Goal: Check status: Check status

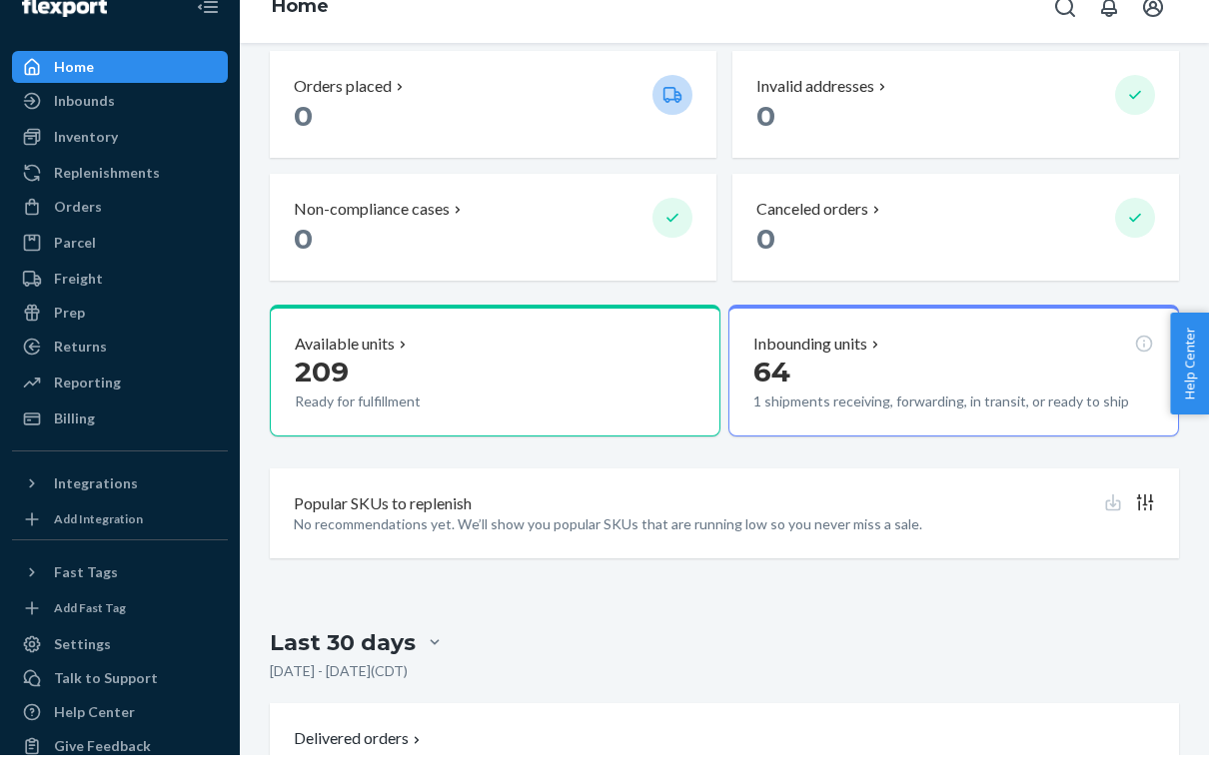
scroll to position [619, 0]
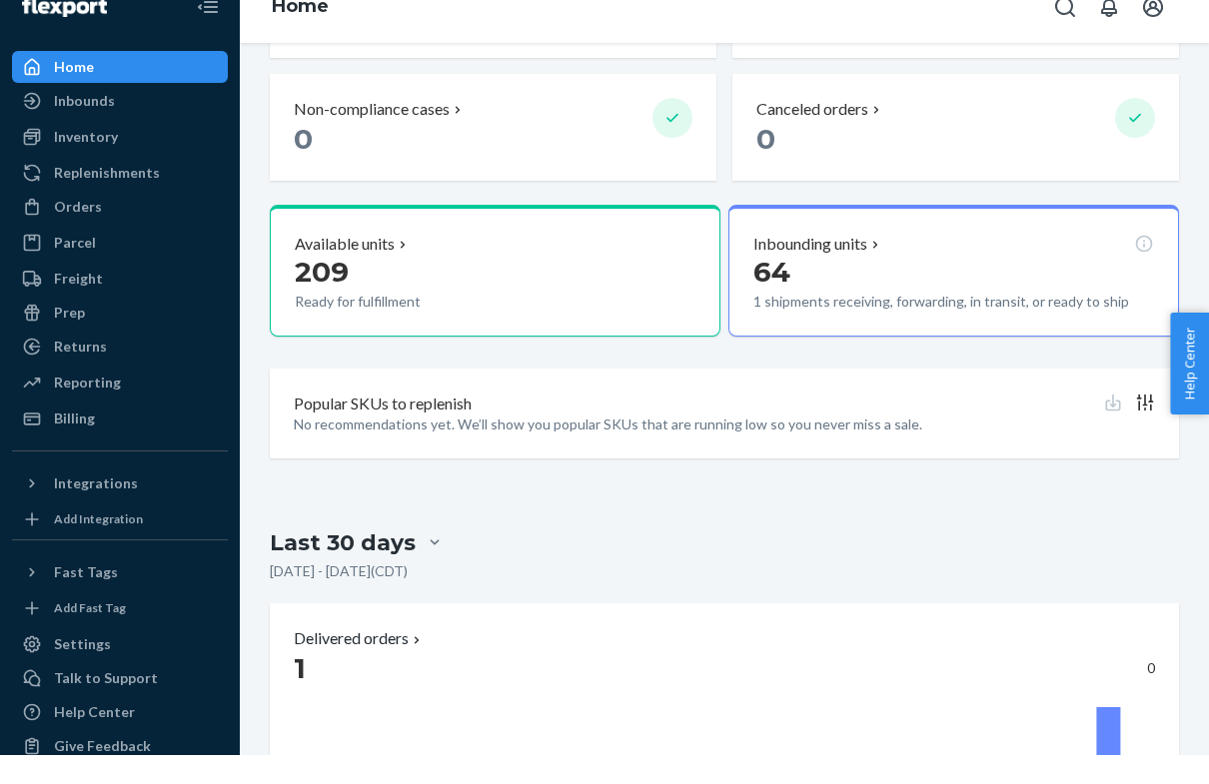
click at [969, 262] on div "Inbounding units" at bounding box center [953, 273] width 401 height 23
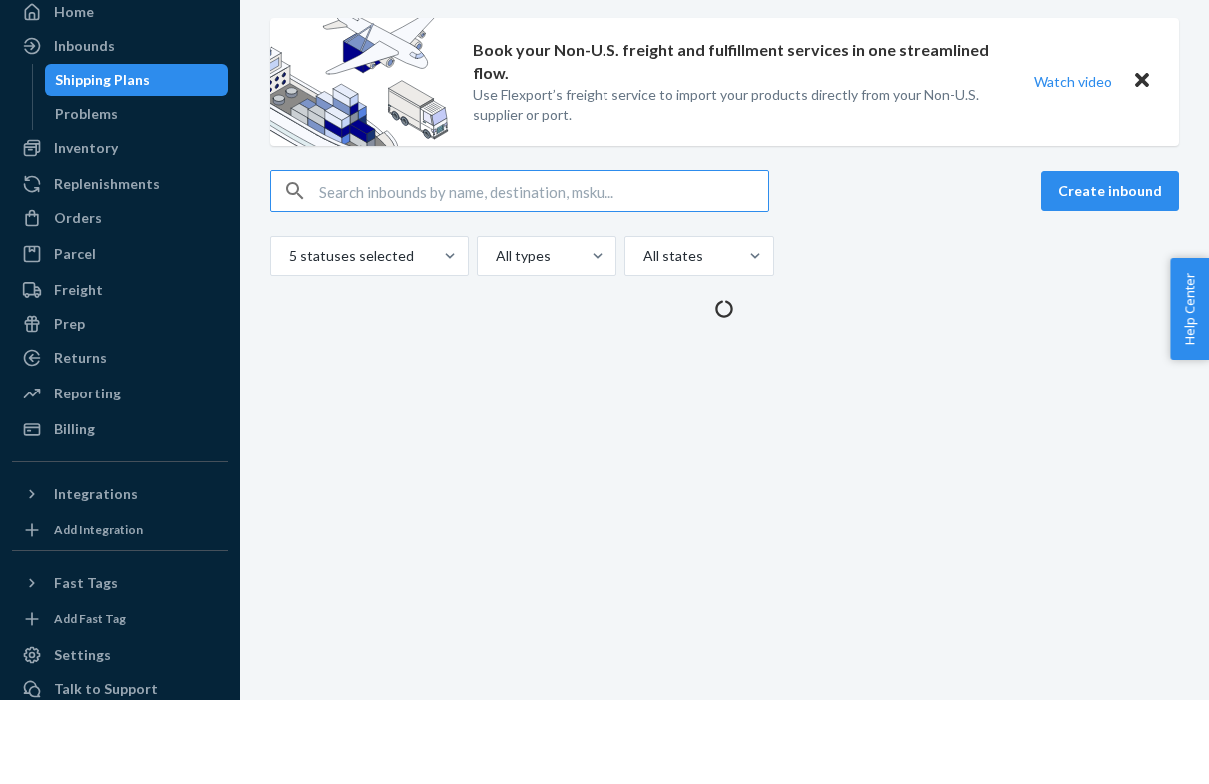
scroll to position [12, 0]
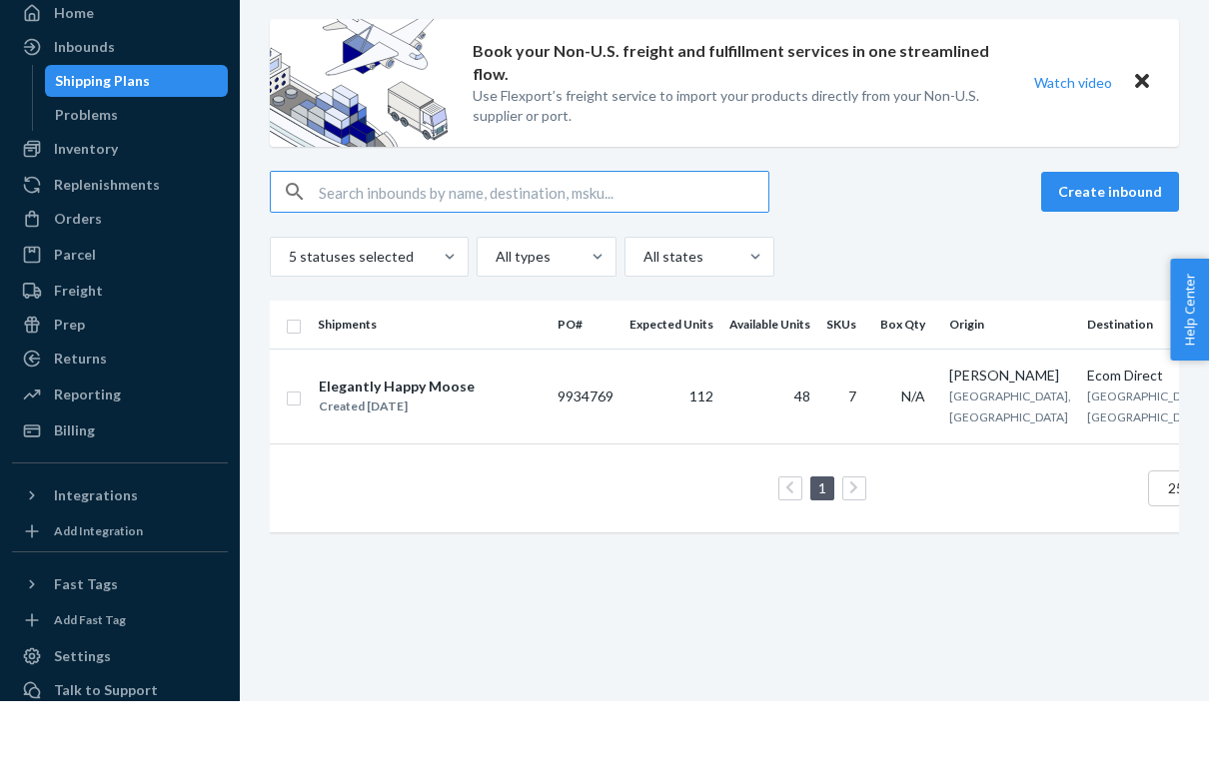
click at [988, 449] on div "[PERSON_NAME]" at bounding box center [1010, 459] width 122 height 20
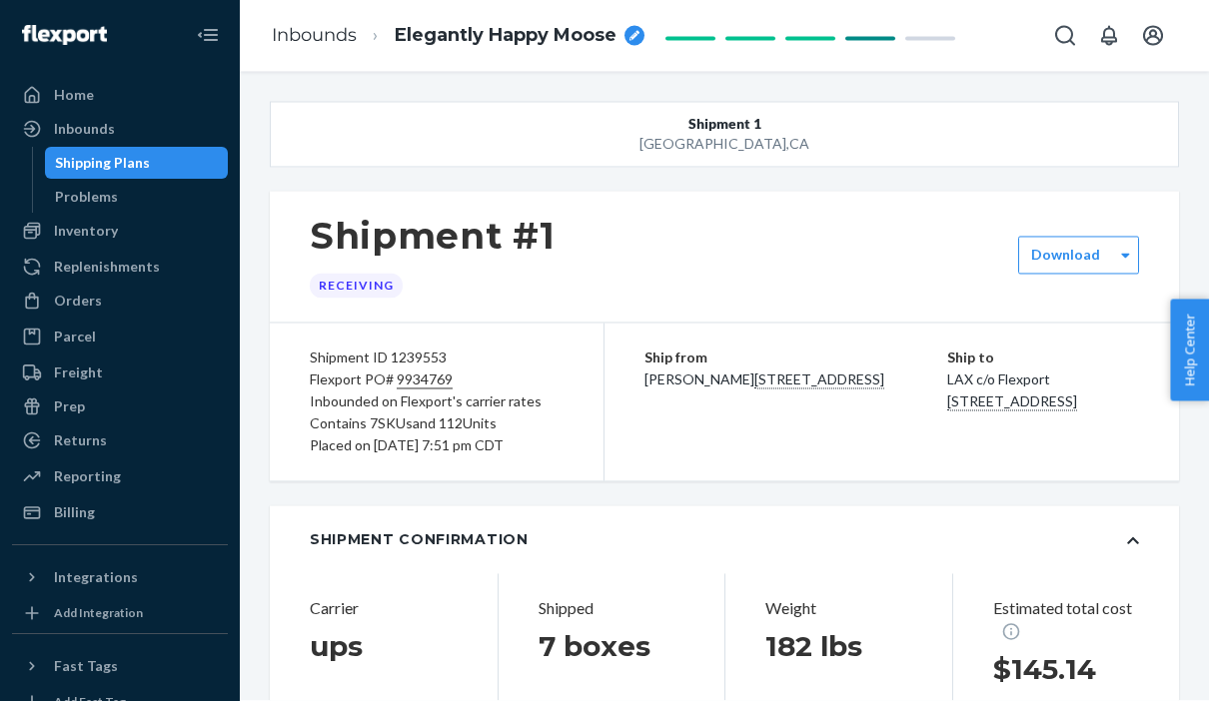
scroll to position [84, 0]
